Goal: Information Seeking & Learning: Find specific fact

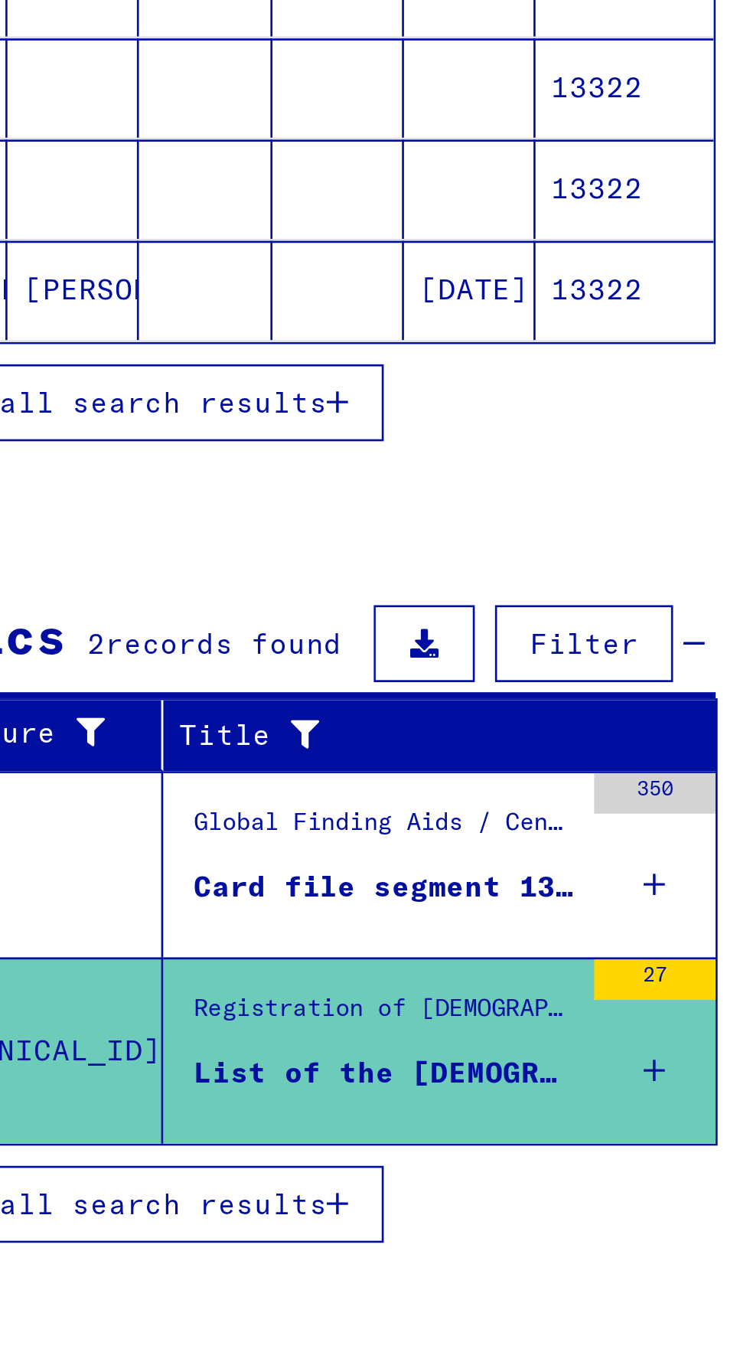
scroll to position [83, 0]
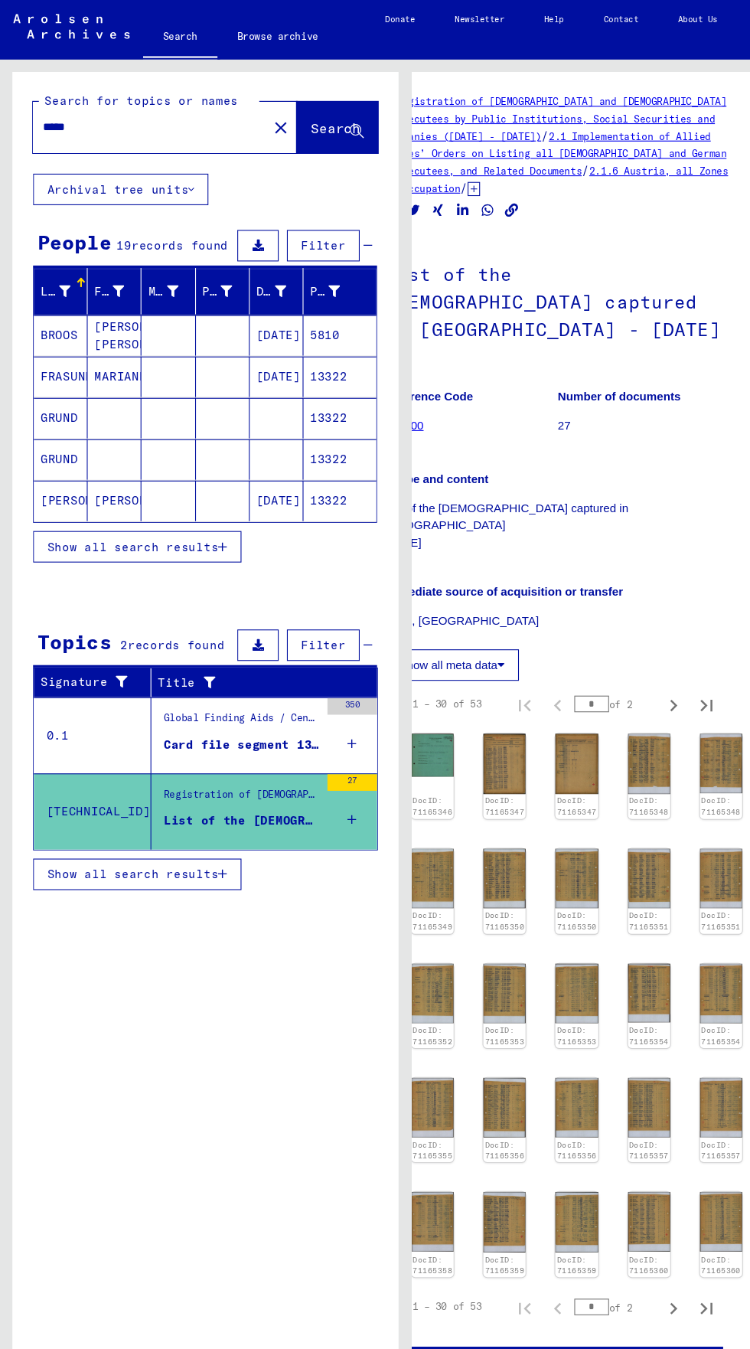
click at [152, 161] on button "Archival tree units" at bounding box center [112, 175] width 162 height 29
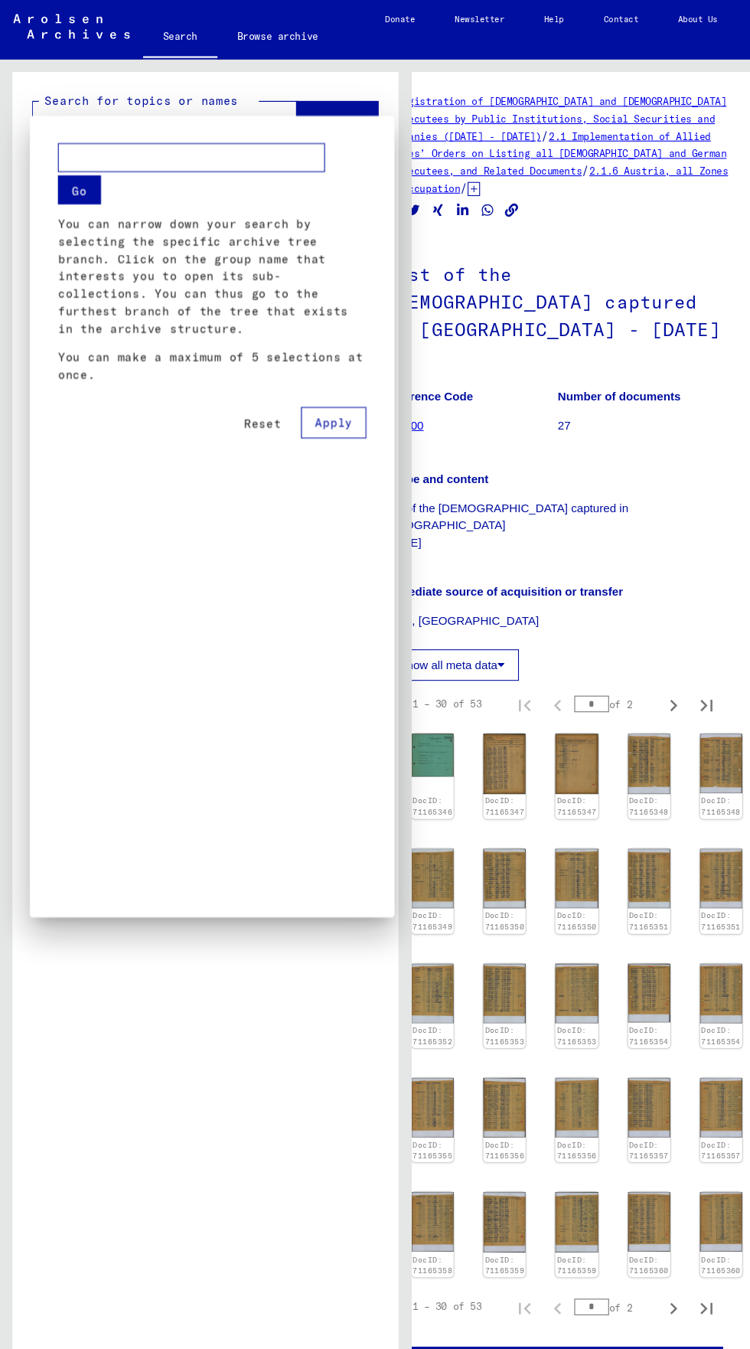
scroll to position [0, 0]
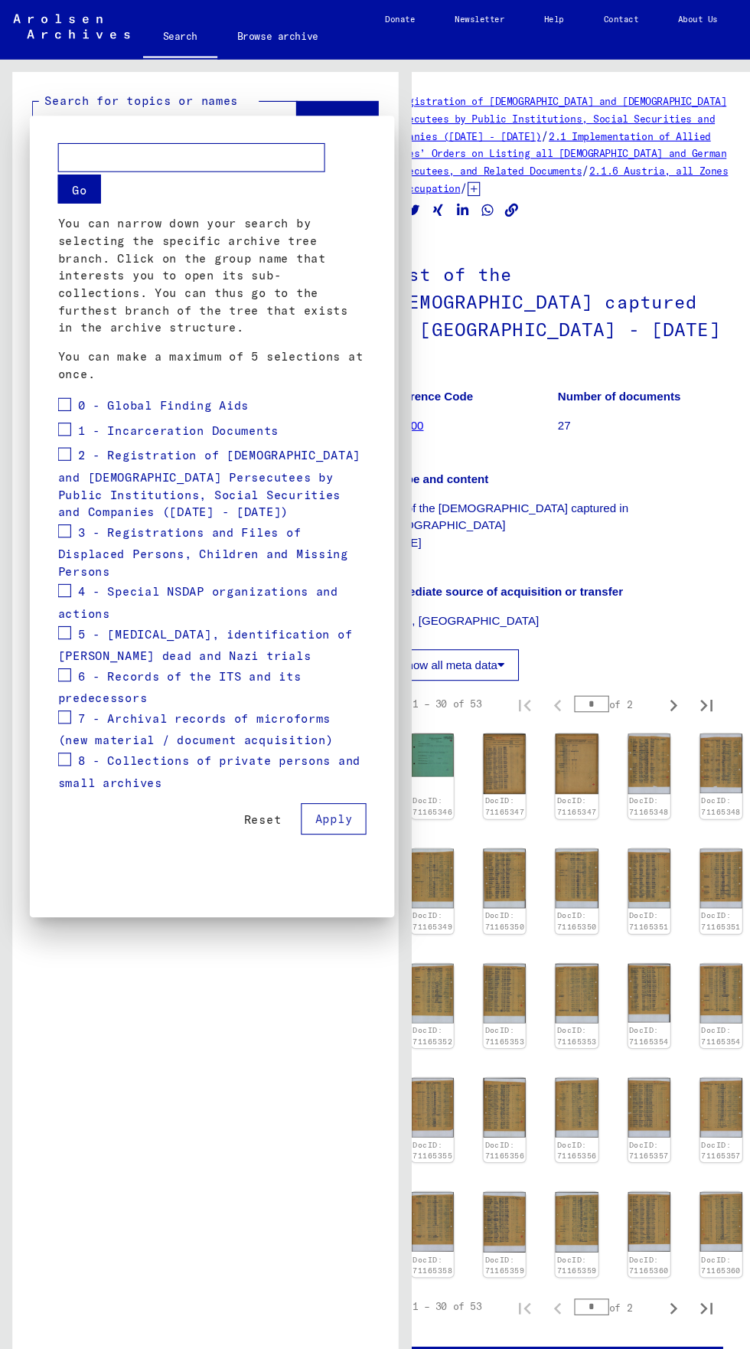
click at [241, 1048] on div at bounding box center [375, 674] width 750 height 1349
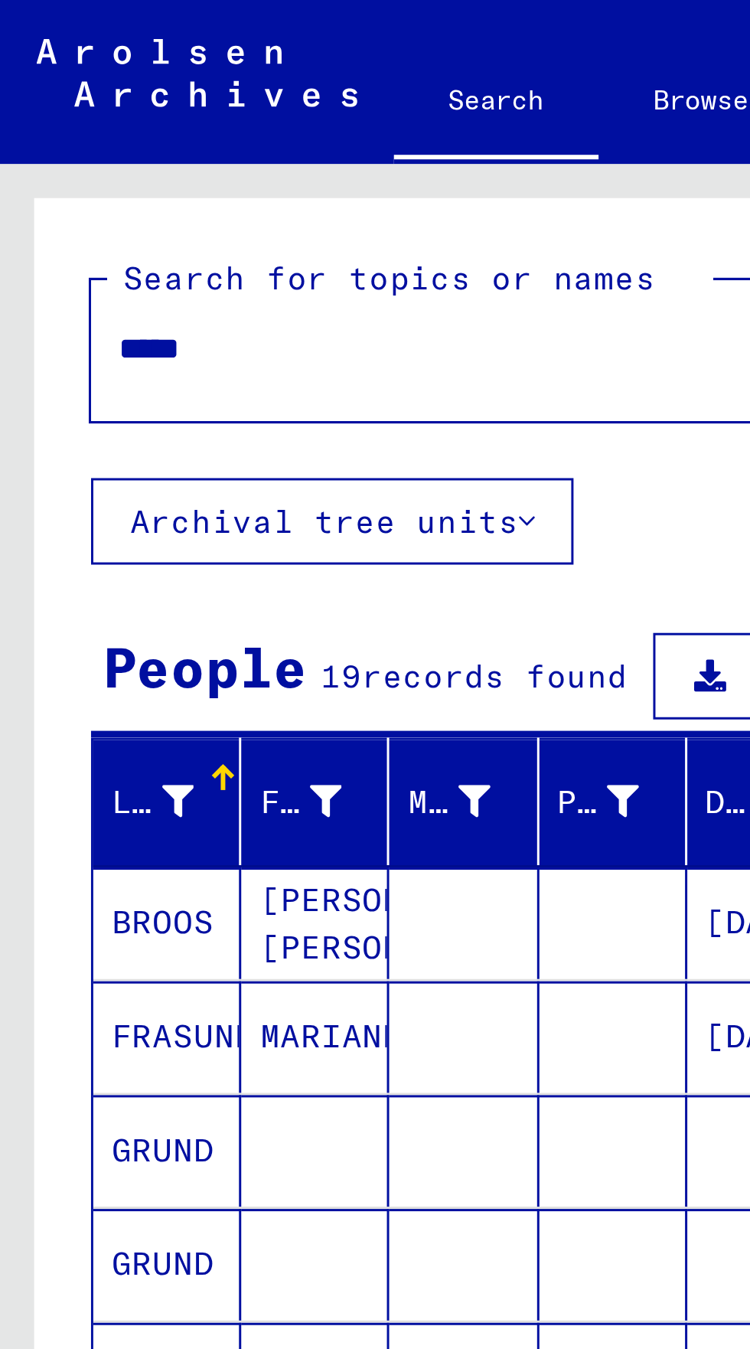
click at [88, 123] on input "*****" at bounding box center [139, 117] width 198 height 16
type input "*"
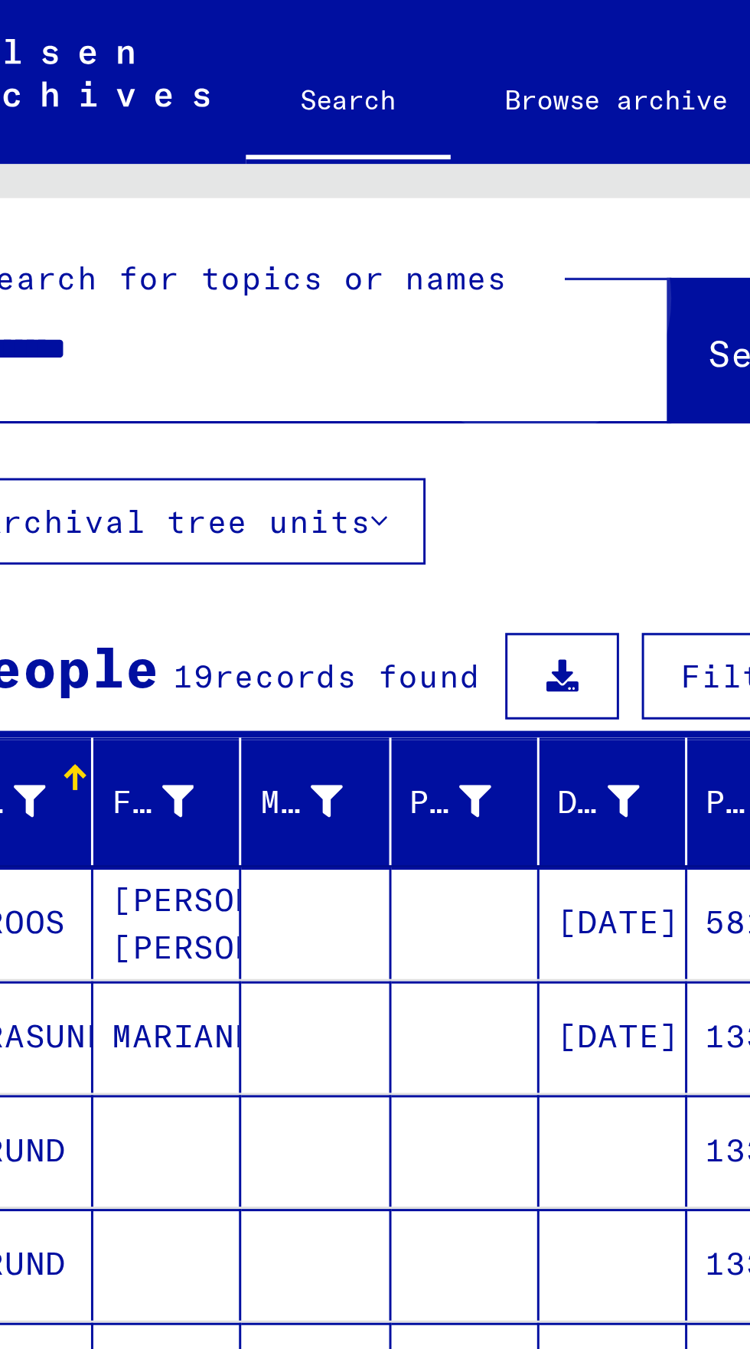
type input "********"
click at [290, 119] on span "Search" at bounding box center [311, 118] width 46 height 15
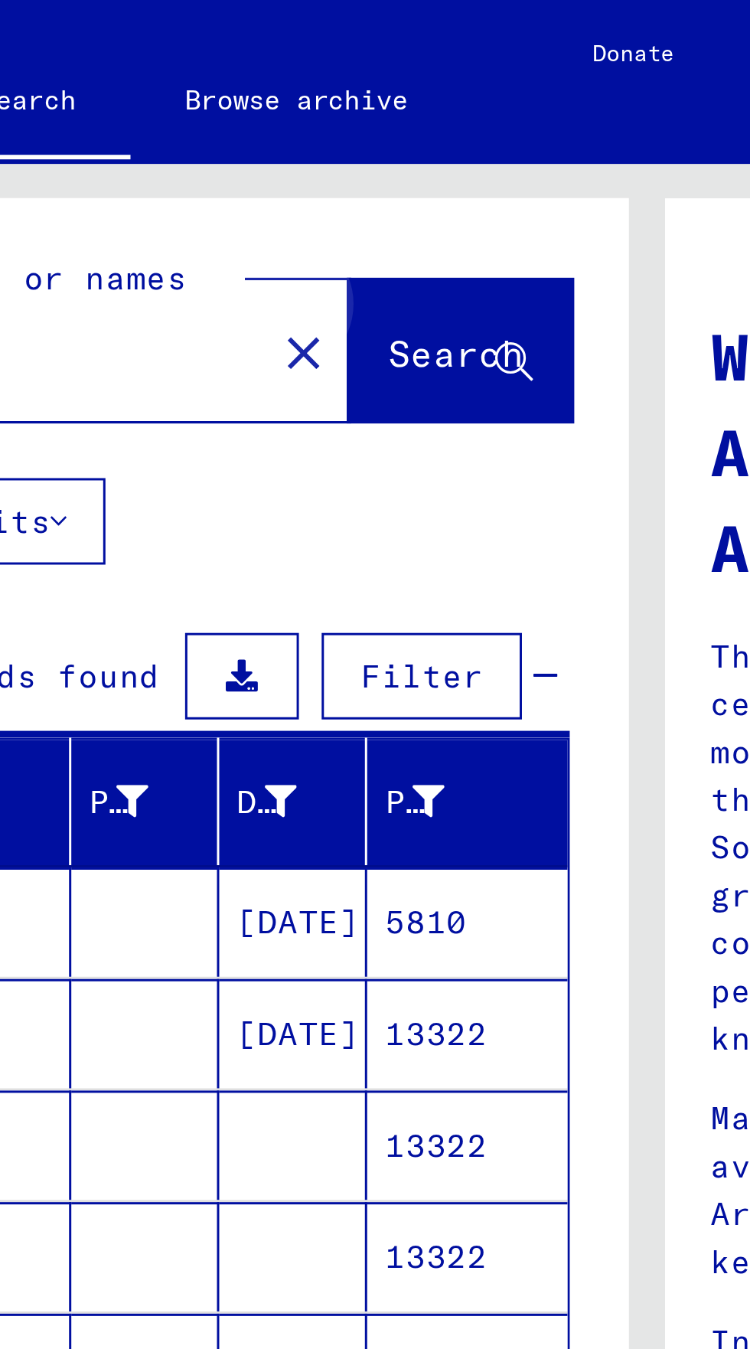
click at [314, 120] on span "Search" at bounding box center [311, 118] width 46 height 15
click at [305, 113] on span "Search" at bounding box center [311, 118] width 46 height 15
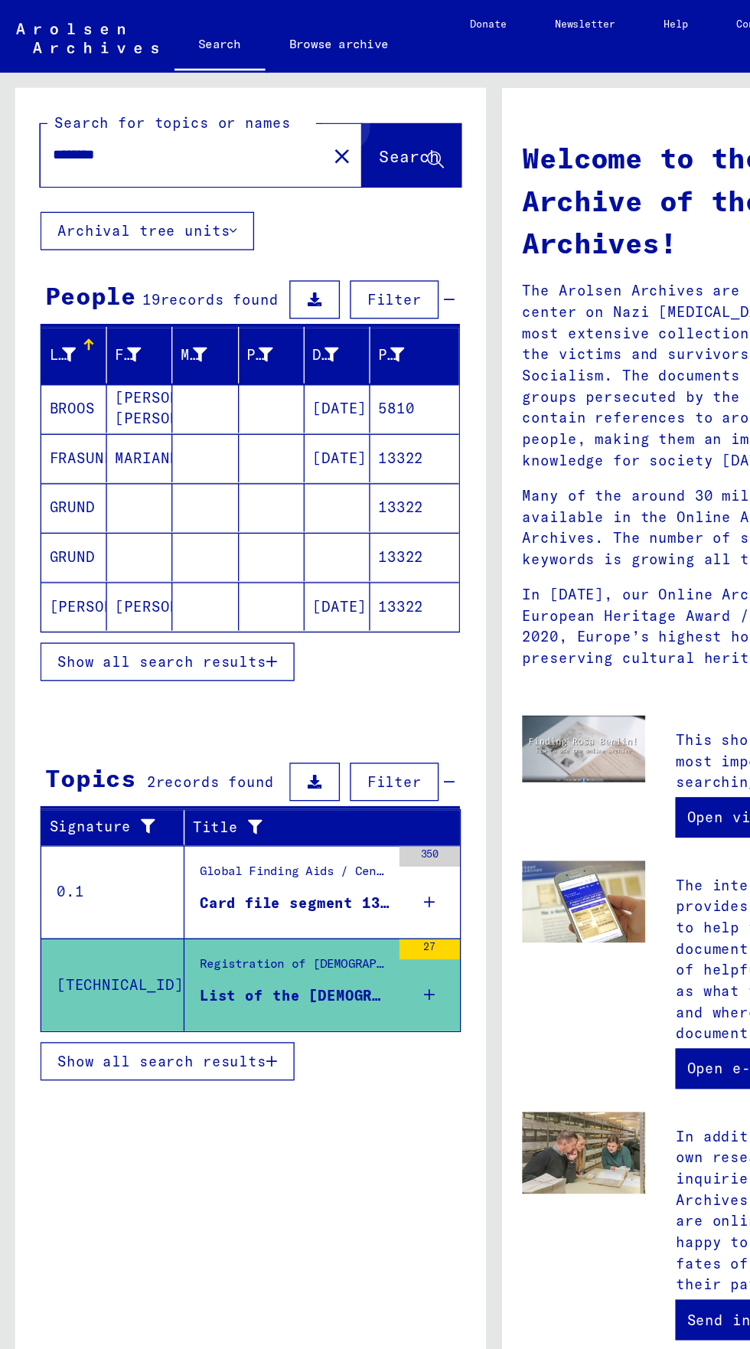
click at [325, 114] on span "Search" at bounding box center [311, 118] width 46 height 15
click at [311, 111] on button "Search" at bounding box center [312, 117] width 75 height 47
click at [313, 103] on button "Search" at bounding box center [312, 117] width 75 height 47
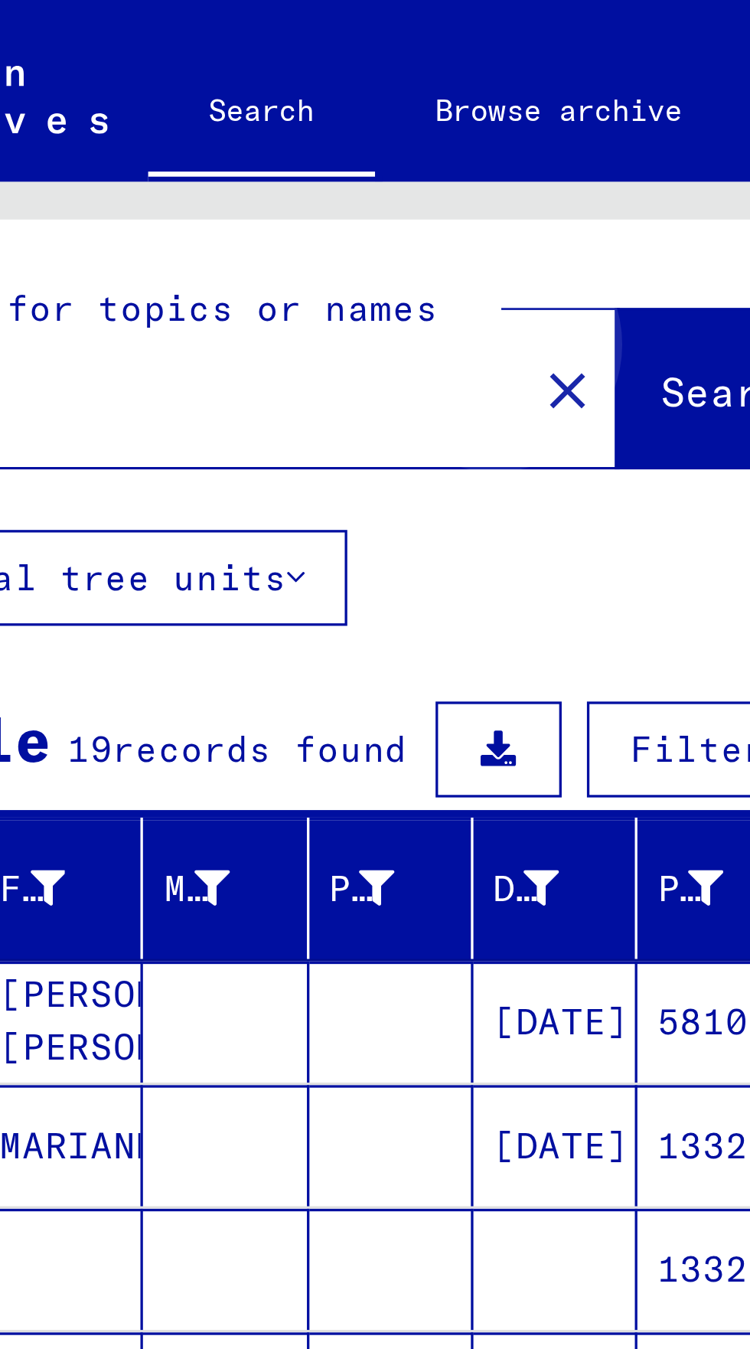
click at [299, 123] on span "Search" at bounding box center [311, 118] width 46 height 15
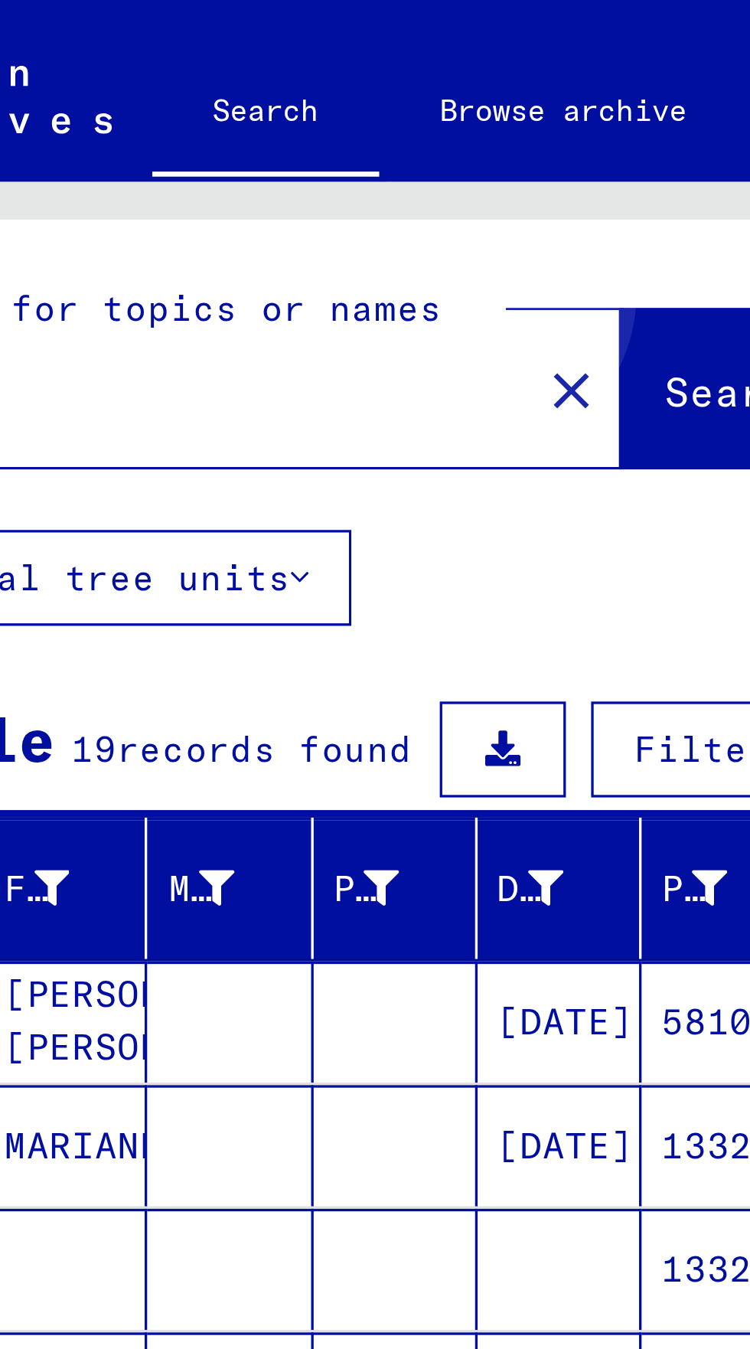
click at [290, 107] on button "Search" at bounding box center [312, 117] width 75 height 47
click at [293, 113] on span "Search" at bounding box center [311, 118] width 46 height 15
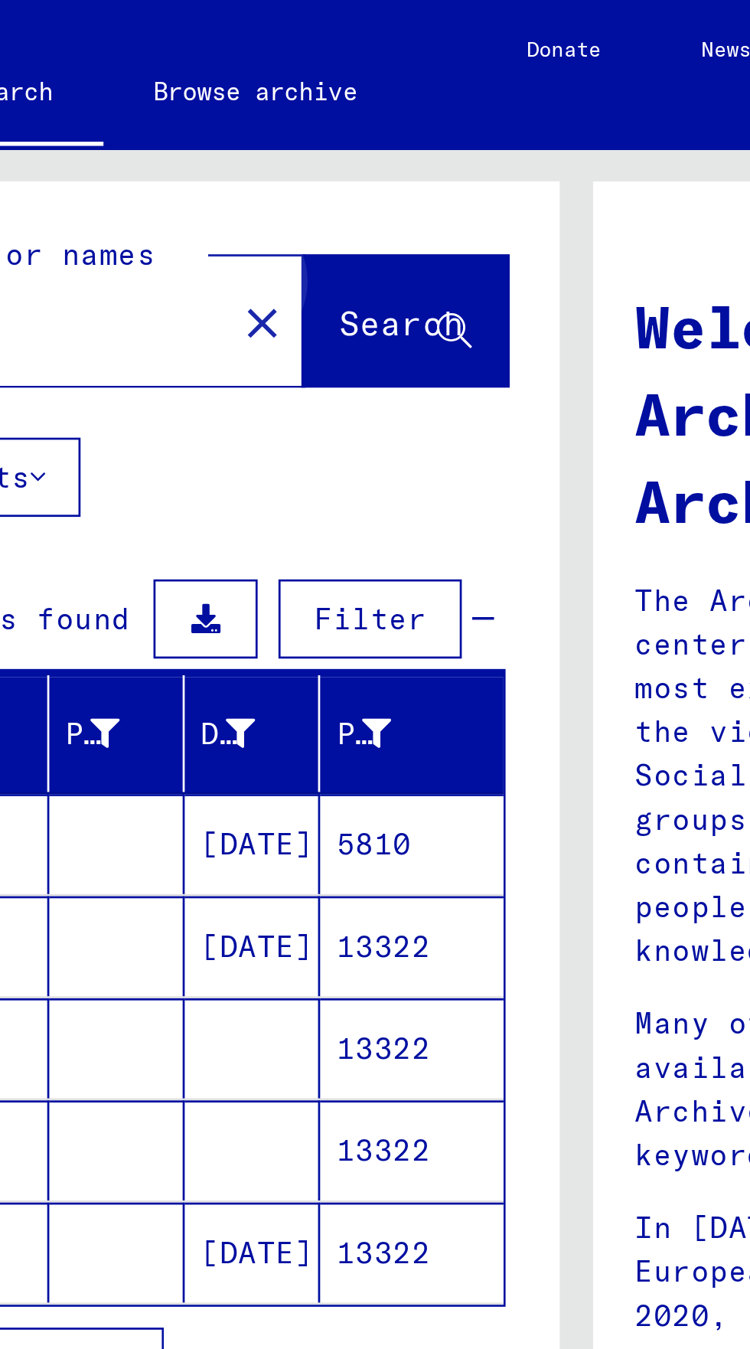
click at [311, 122] on span "Search" at bounding box center [311, 118] width 46 height 15
click at [311, 117] on span "Search" at bounding box center [311, 118] width 46 height 15
click at [318, 109] on button "Search" at bounding box center [312, 117] width 75 height 47
click at [317, 115] on span "Search" at bounding box center [311, 118] width 46 height 15
